Goal: Check status: Check status

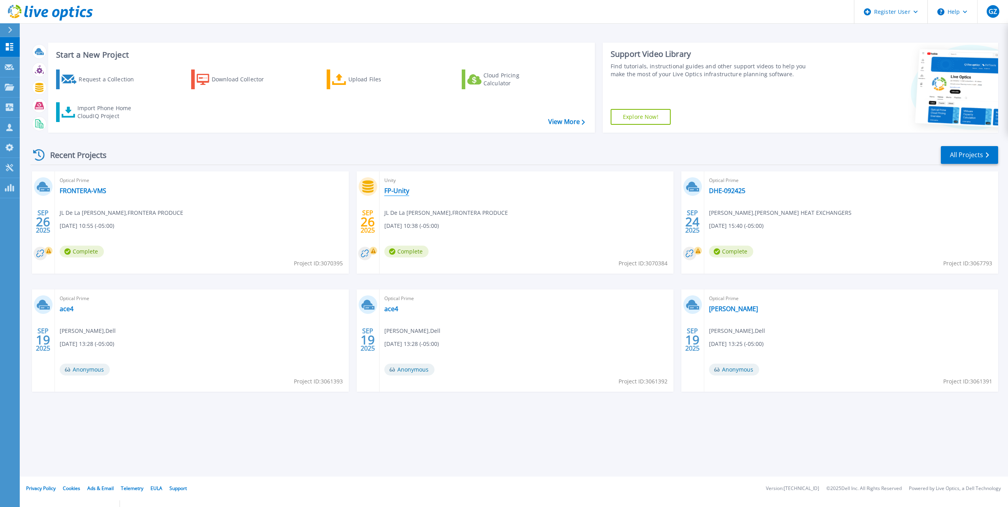
click at [402, 192] on link "FP-Unity" at bounding box center [396, 191] width 25 height 8
